Goal: Information Seeking & Learning: Learn about a topic

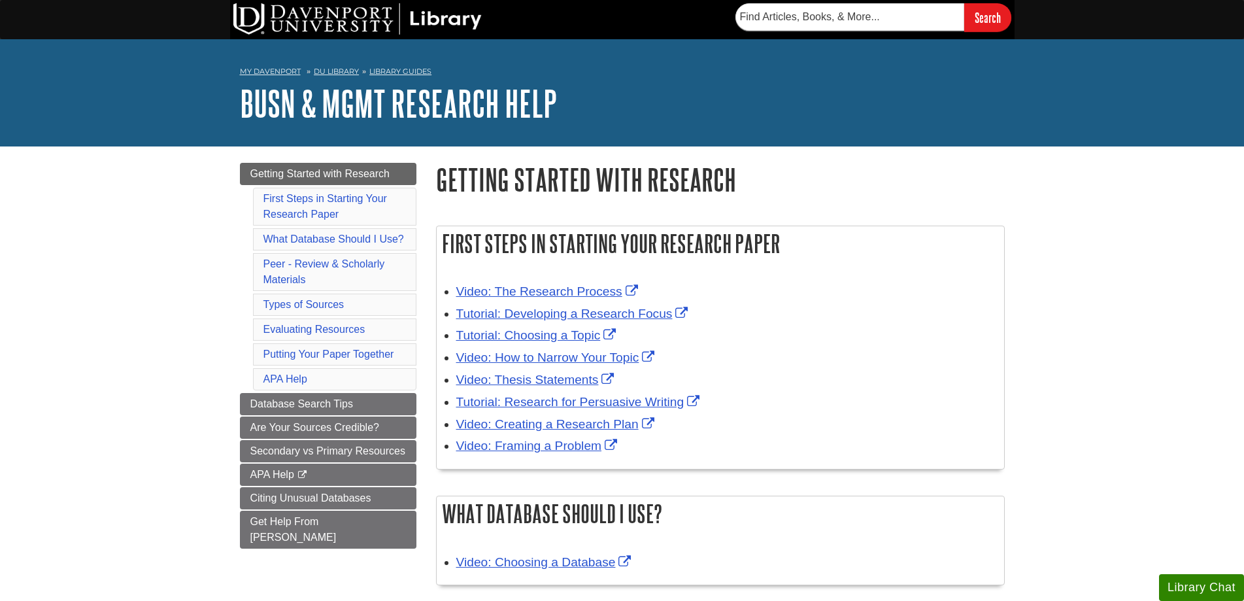
click at [424, 288] on div "Menu Getting Started with Research First Steps in Starting Your Research Paper …" at bounding box center [328, 372] width 196 height 418
click at [421, 343] on div "Menu Getting Started with Research First Steps in Starting Your Research Paper …" at bounding box center [328, 372] width 196 height 418
click at [424, 341] on div "Menu Getting Started with Research First Steps in Starting Your Research Paper …" at bounding box center [328, 372] width 196 height 418
click at [422, 338] on div "Menu Getting Started with Research First Steps in Starting Your Research Paper …" at bounding box center [328, 372] width 196 height 418
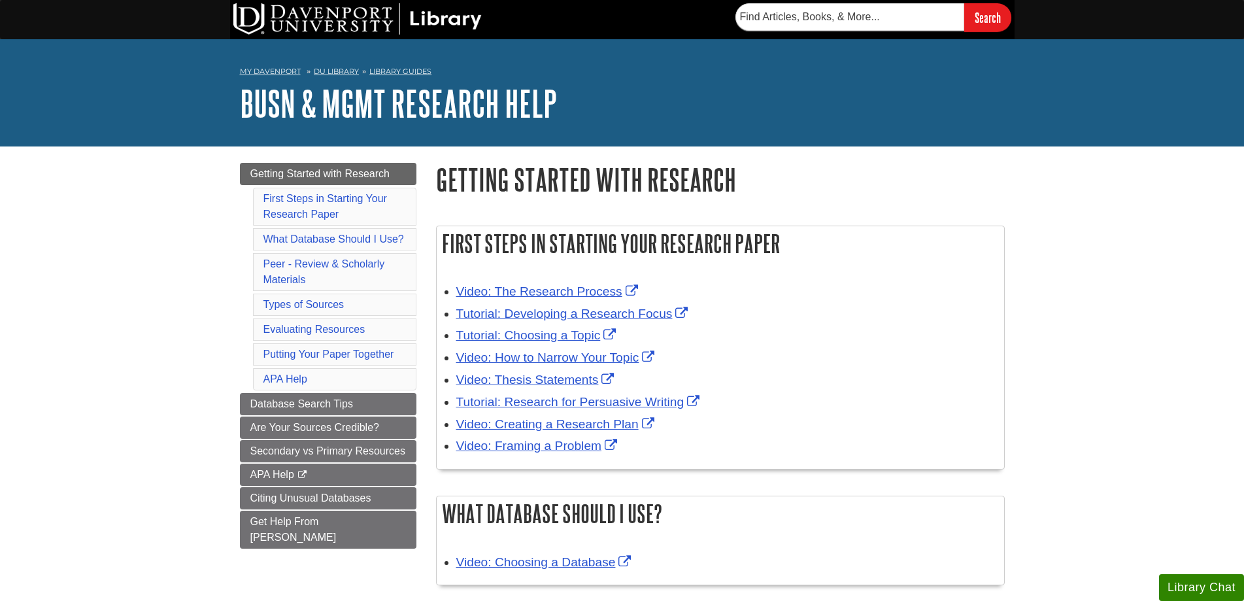
click at [419, 349] on div "Menu Getting Started with Research First Steps in Starting Your Research Paper …" at bounding box center [328, 372] width 196 height 418
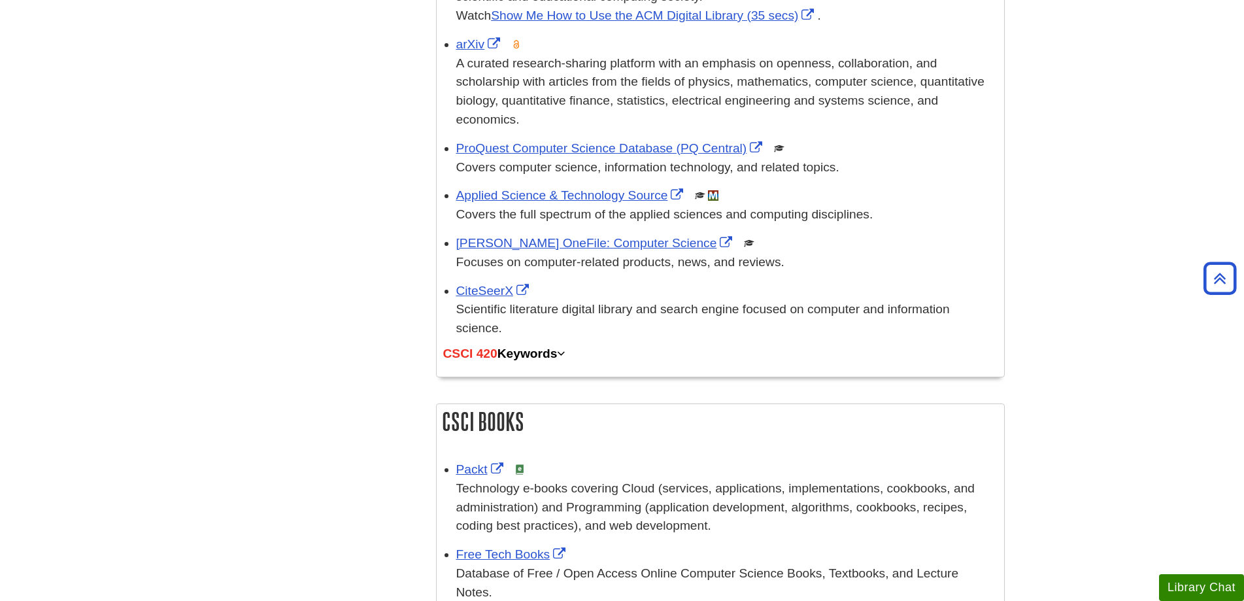
scroll to position [719, 0]
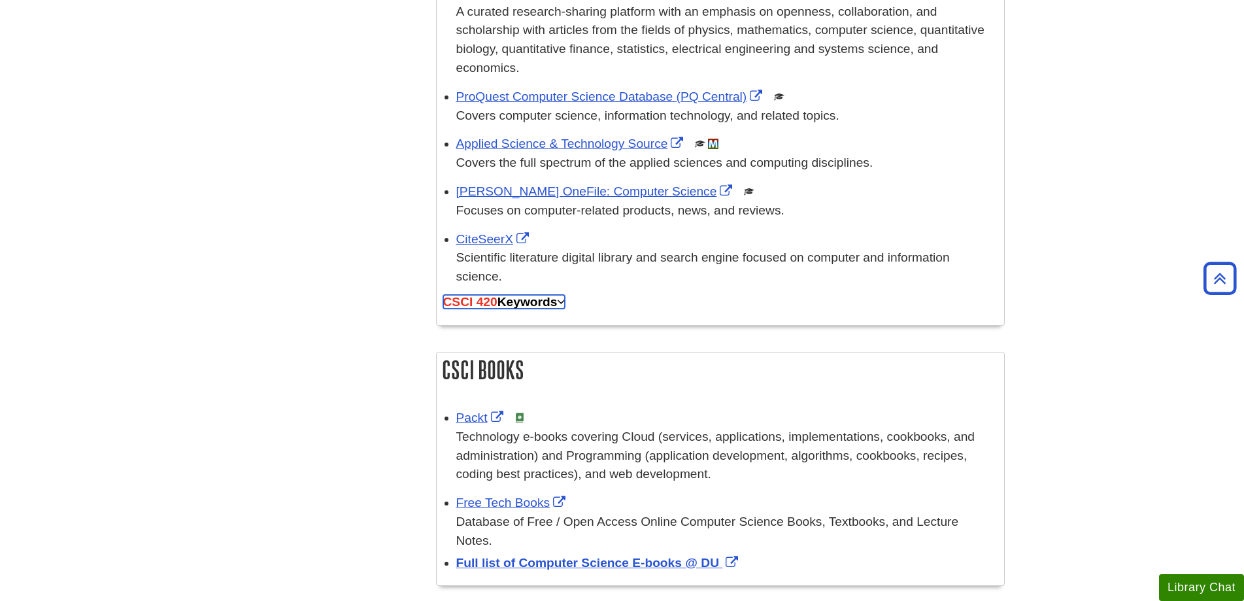
click at [565, 296] on icon at bounding box center [561, 302] width 8 height 12
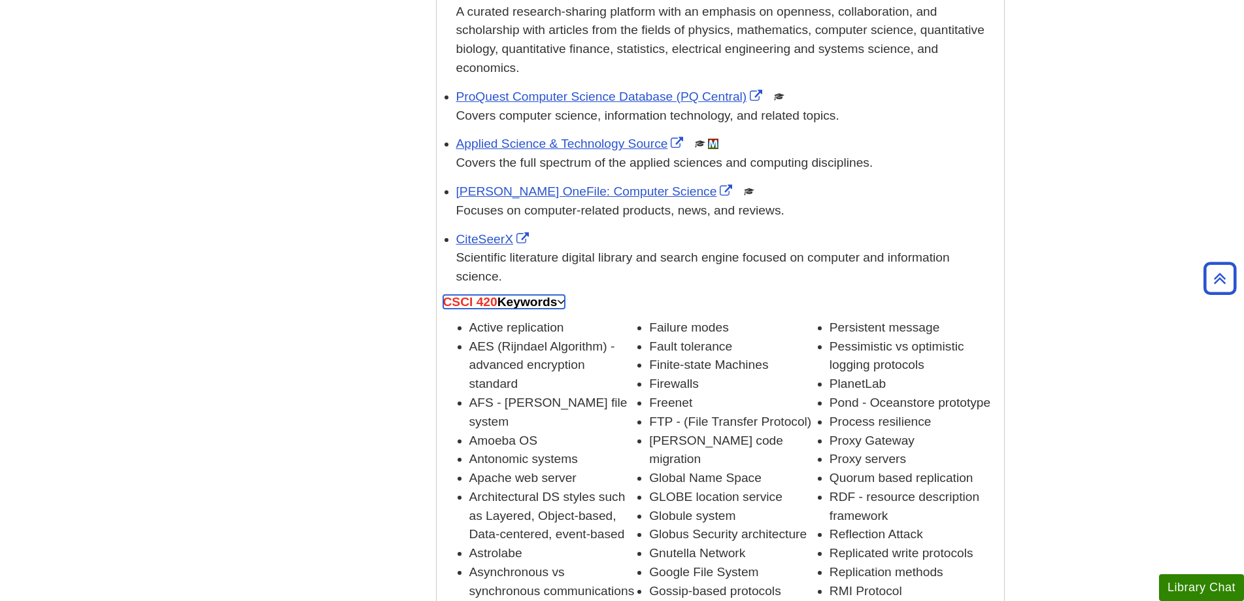
click at [565, 296] on icon at bounding box center [561, 302] width 8 height 12
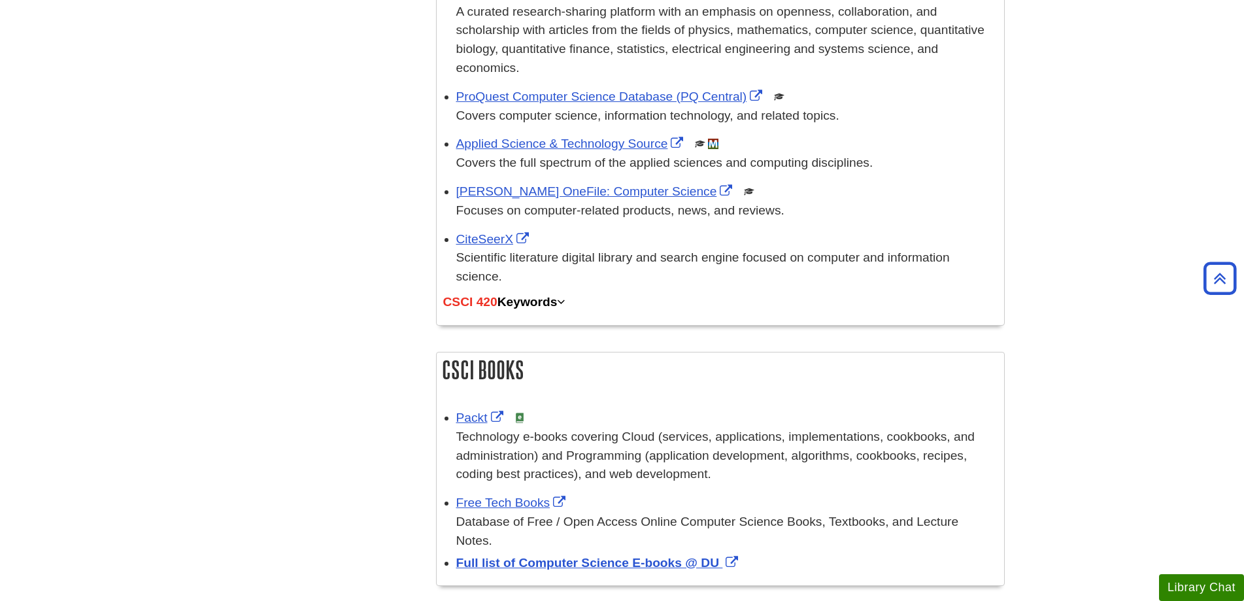
click at [425, 275] on div "Menu CSCI Searching Library Search Box CSCI Databases CSCI Books CSCI Journals …" at bounding box center [622, 51] width 785 height 1210
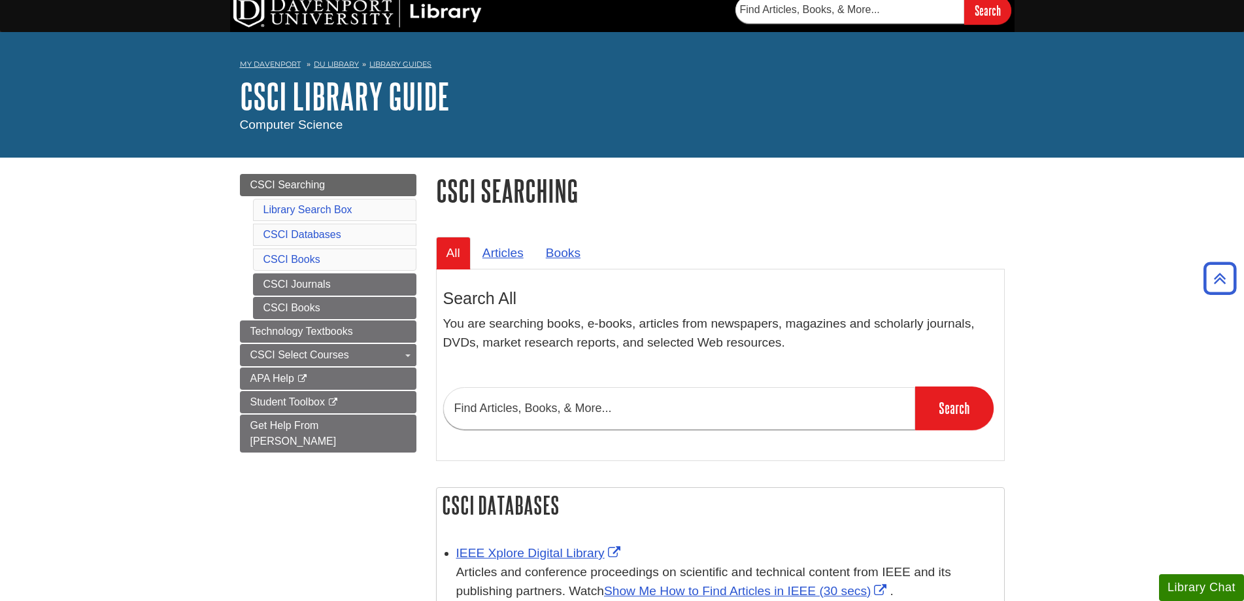
scroll to position [0, 0]
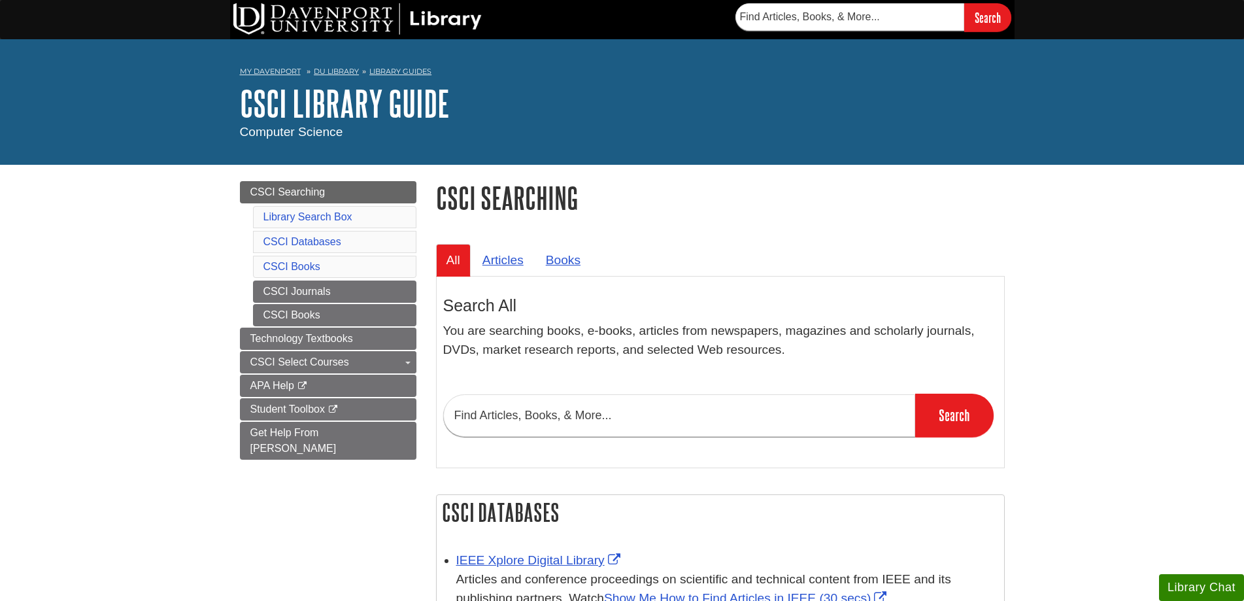
click at [425, 278] on div "Menu CSCI Searching Library Search Box CSCI Databases CSCI Books CSCI Journals …" at bounding box center [328, 336] width 196 height 311
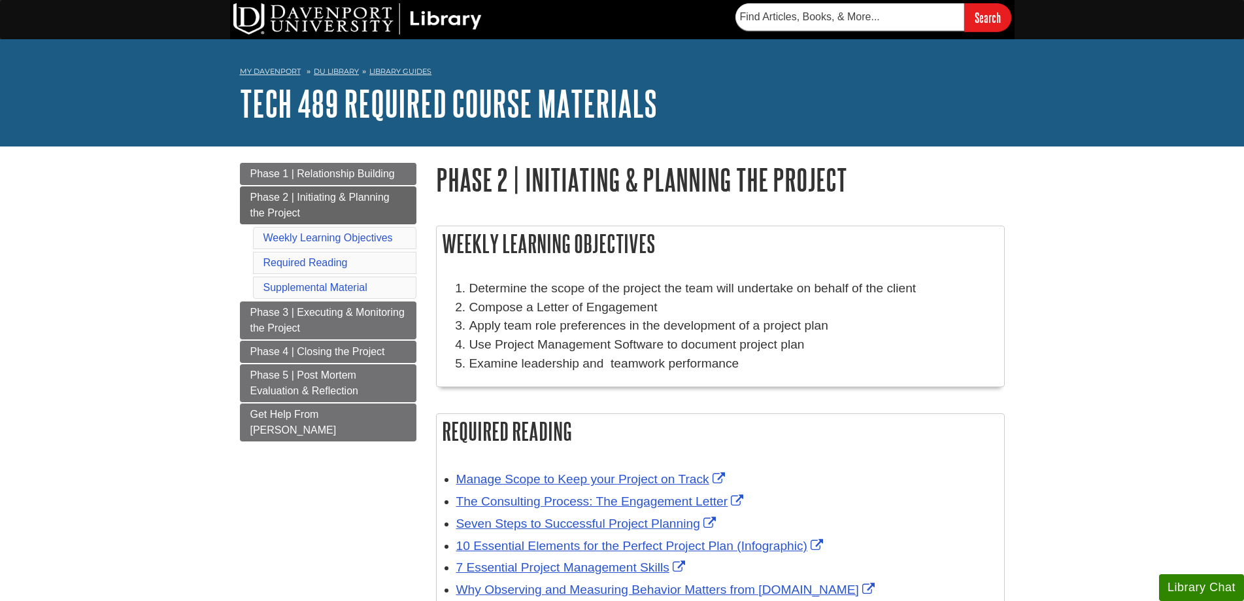
scroll to position [131, 0]
